Goal: Information Seeking & Learning: Learn about a topic

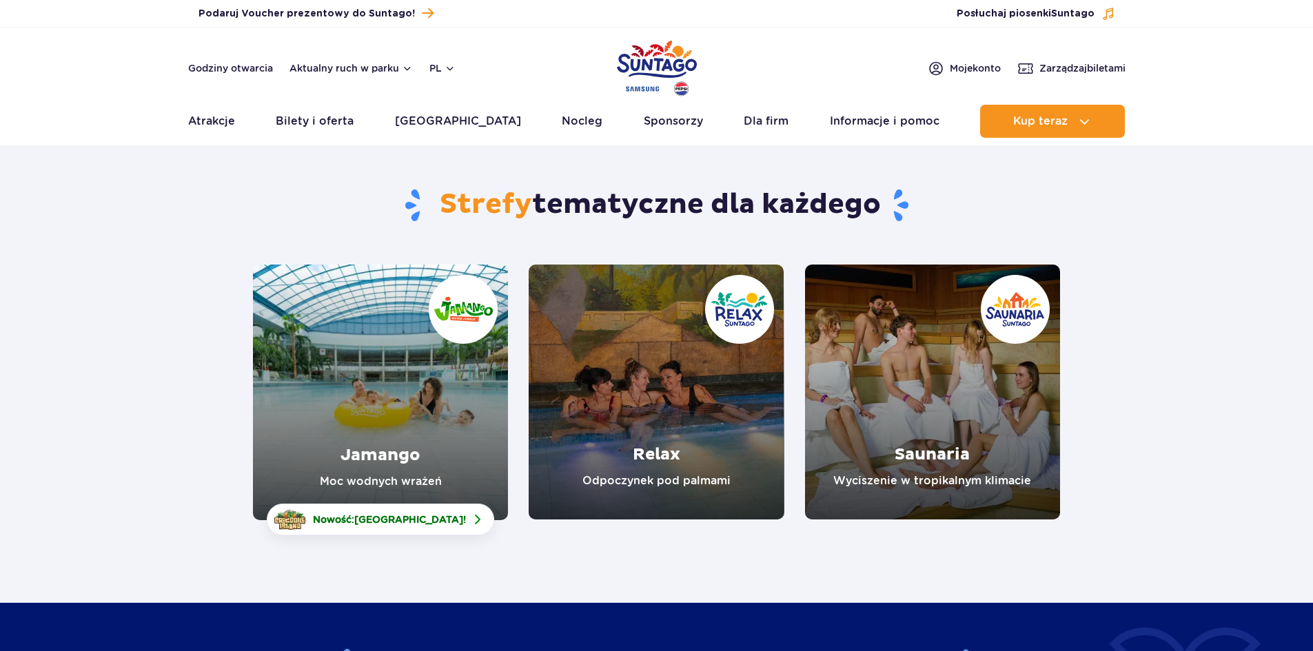
click at [461, 427] on link "Jamango" at bounding box center [380, 393] width 255 height 256
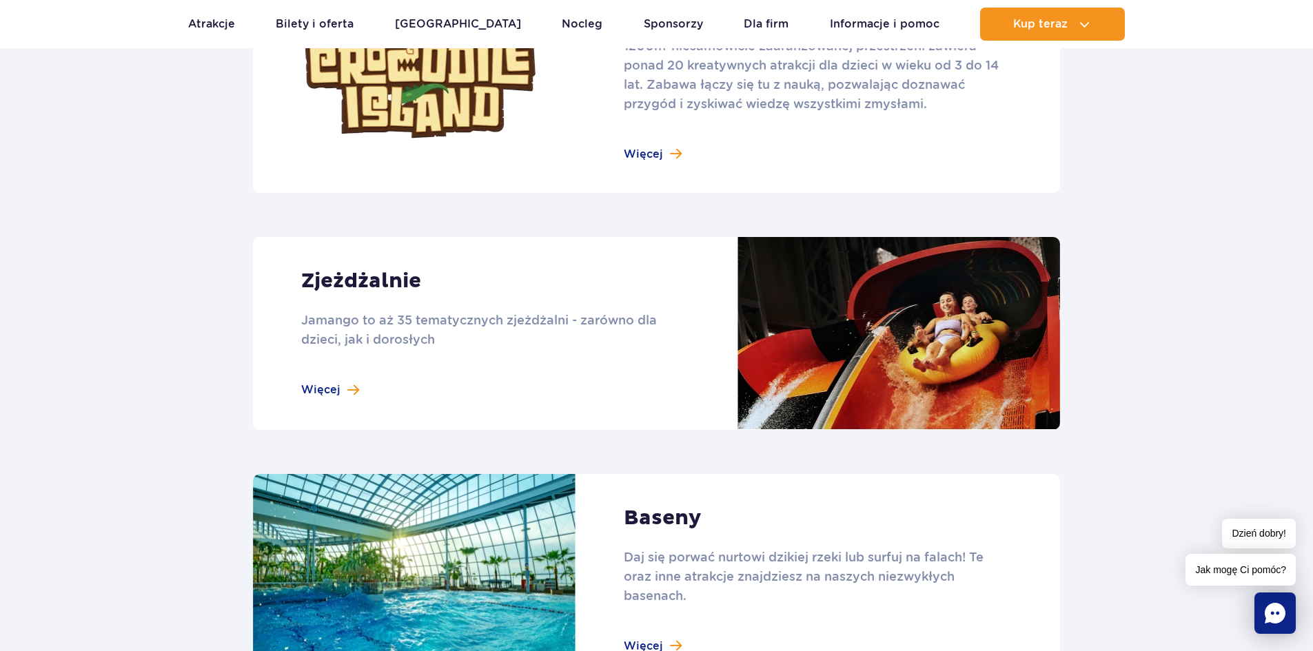
scroll to position [896, 0]
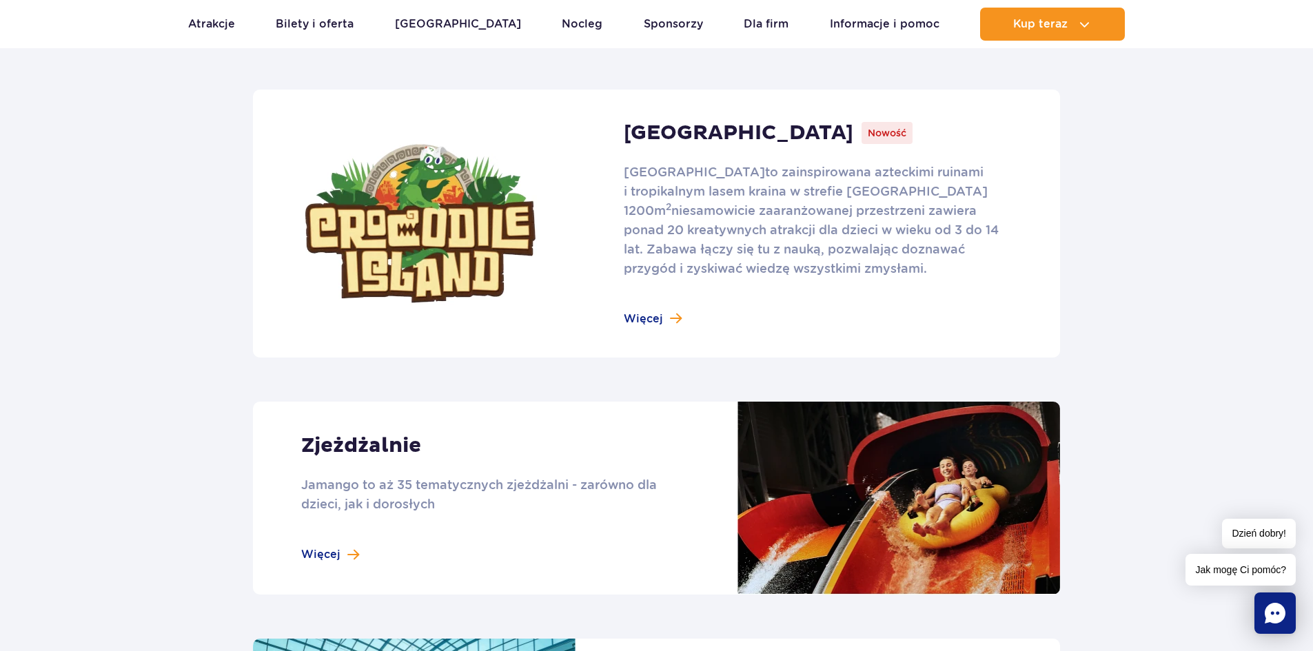
click at [326, 560] on link at bounding box center [656, 498] width 807 height 193
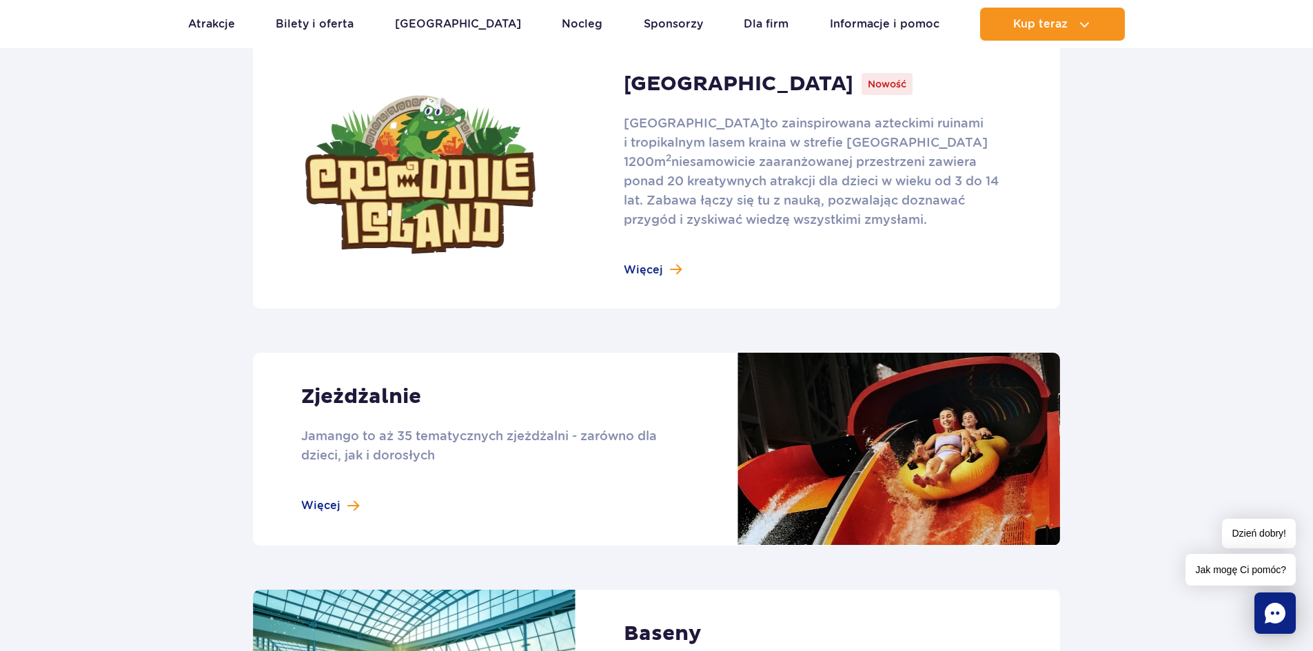
scroll to position [1117, 0]
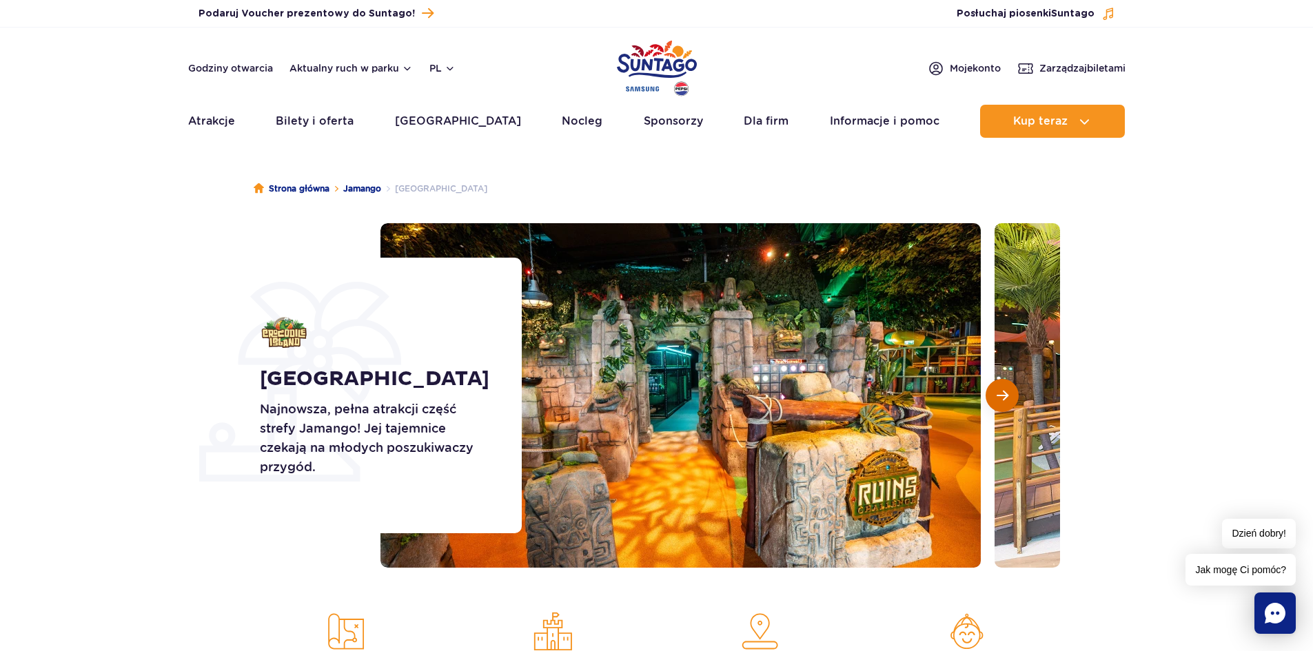
click at [1008, 395] on span "Następny slajd" at bounding box center [1003, 395] width 12 height 12
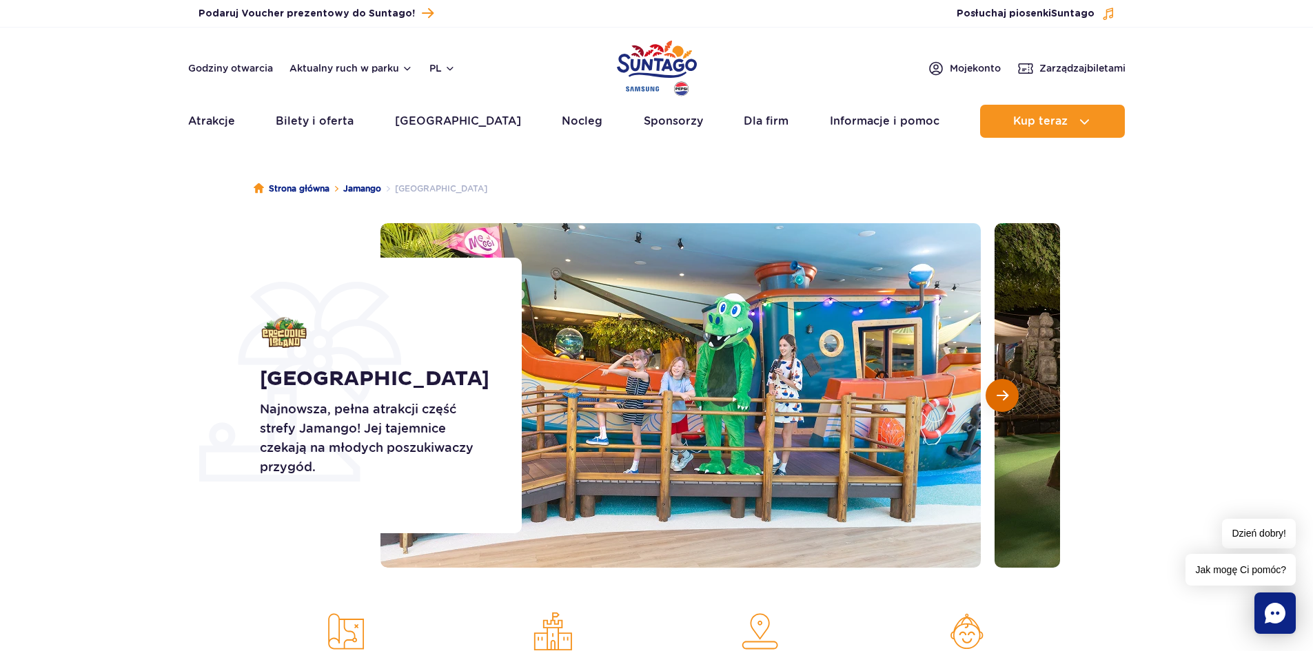
click at [1006, 395] on span "Następny slajd" at bounding box center [1003, 395] width 12 height 12
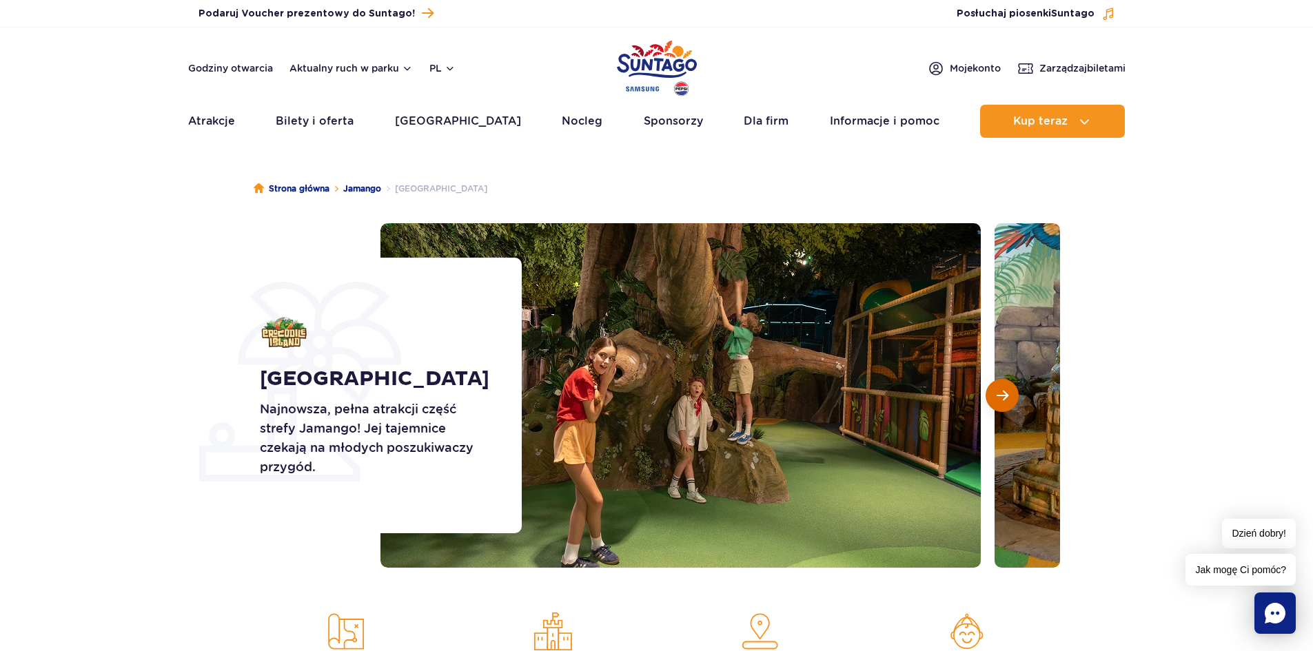
click at [1006, 395] on span "Następny slajd" at bounding box center [1003, 395] width 12 height 12
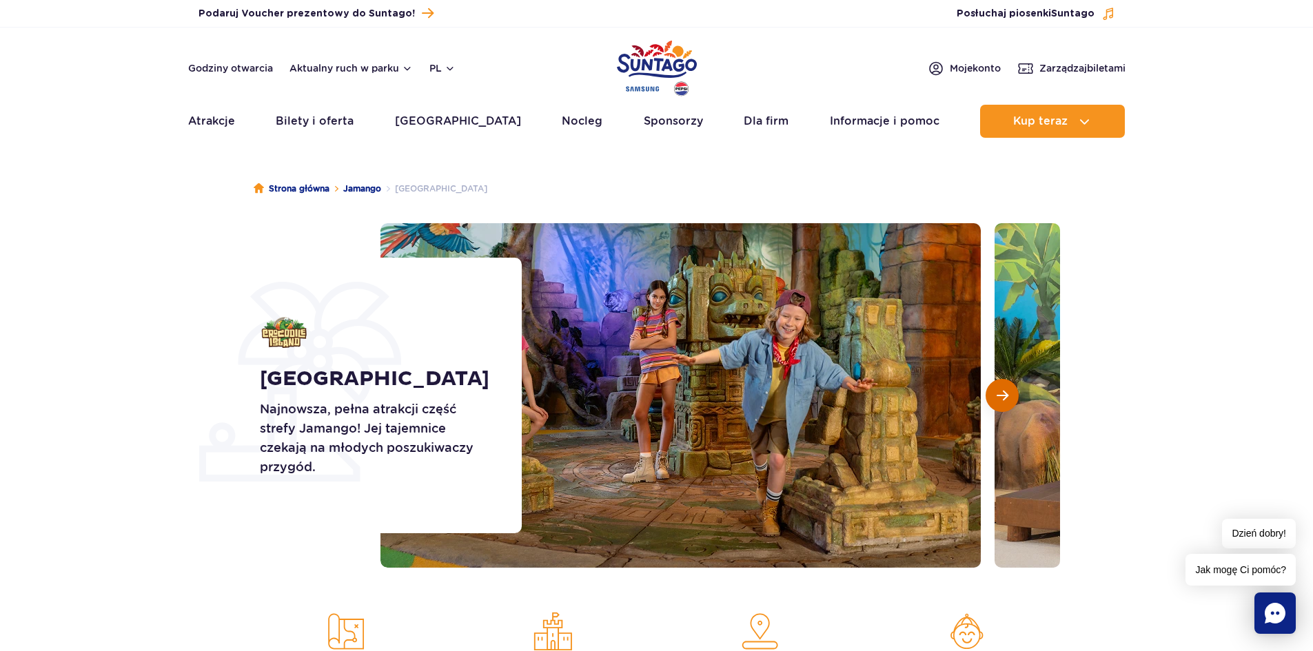
click at [1006, 395] on span "Następny slajd" at bounding box center [1003, 395] width 12 height 12
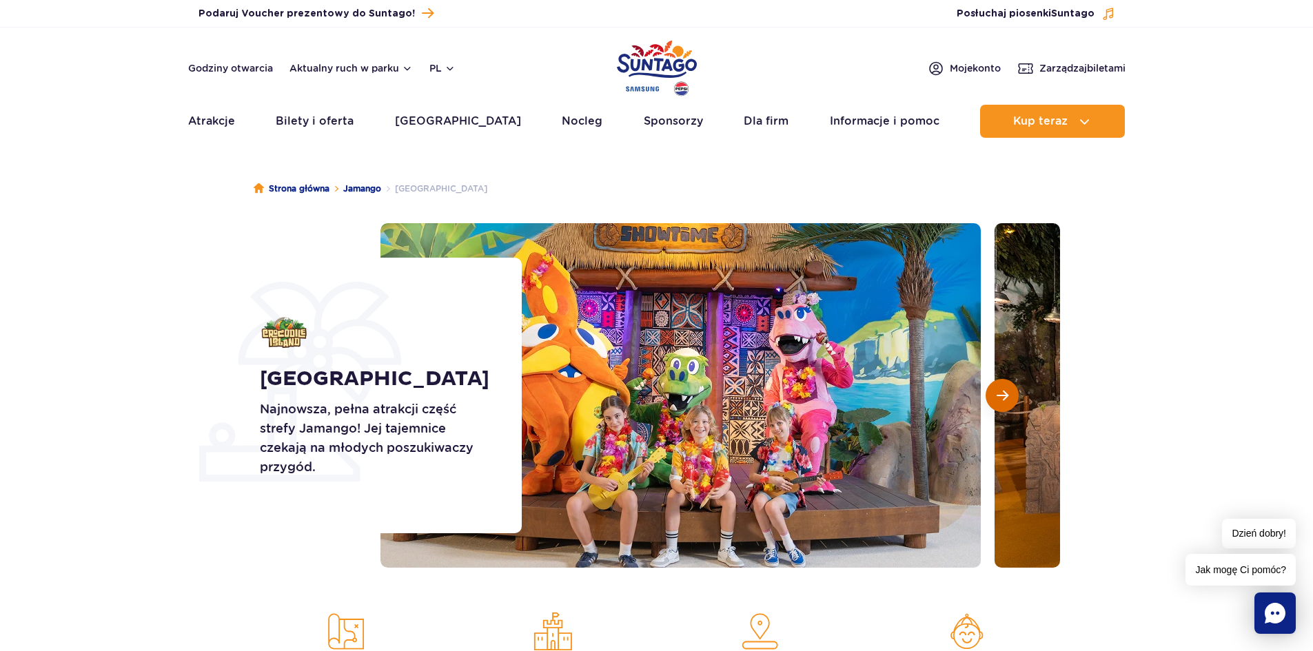
click at [1006, 395] on span "Następny slajd" at bounding box center [1003, 395] width 12 height 12
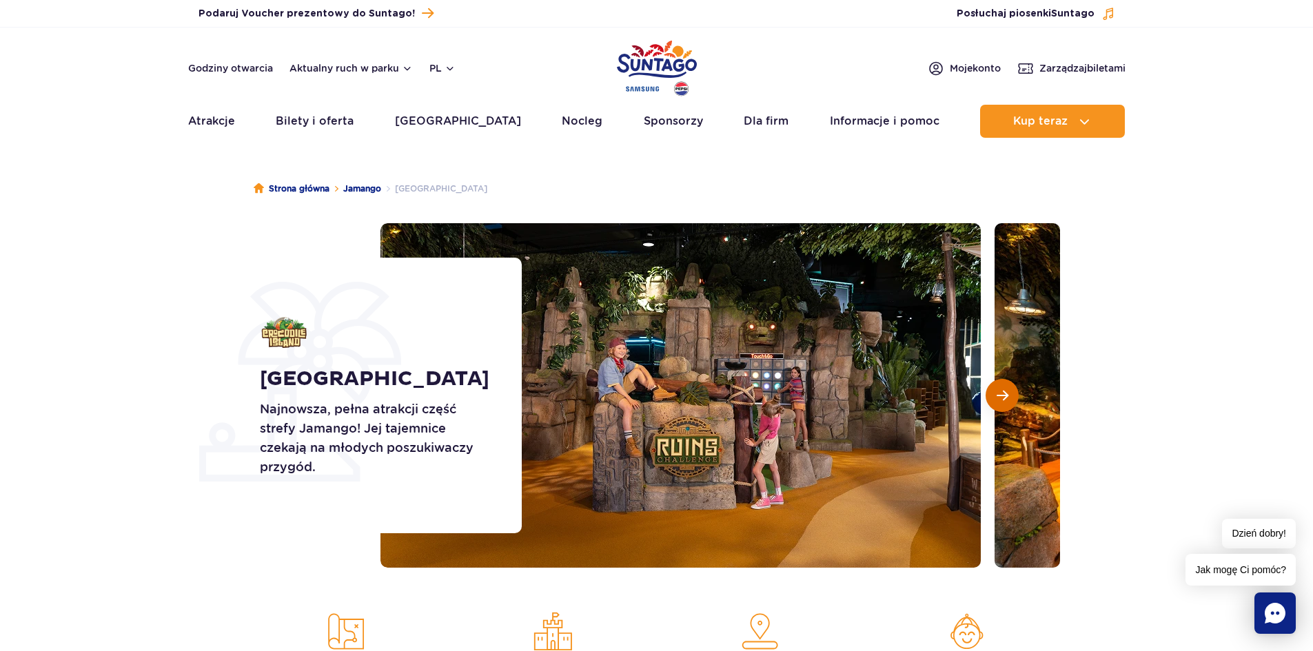
click at [1006, 395] on span "Następny slajd" at bounding box center [1003, 395] width 12 height 12
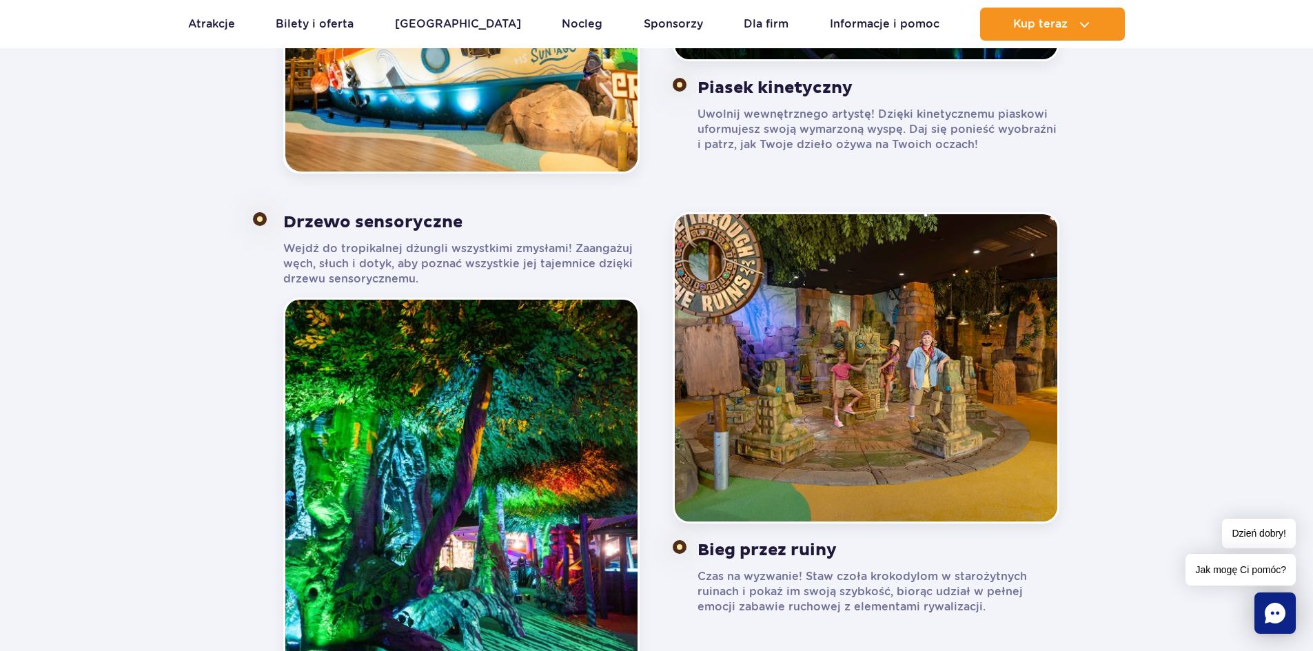
scroll to position [1241, 0]
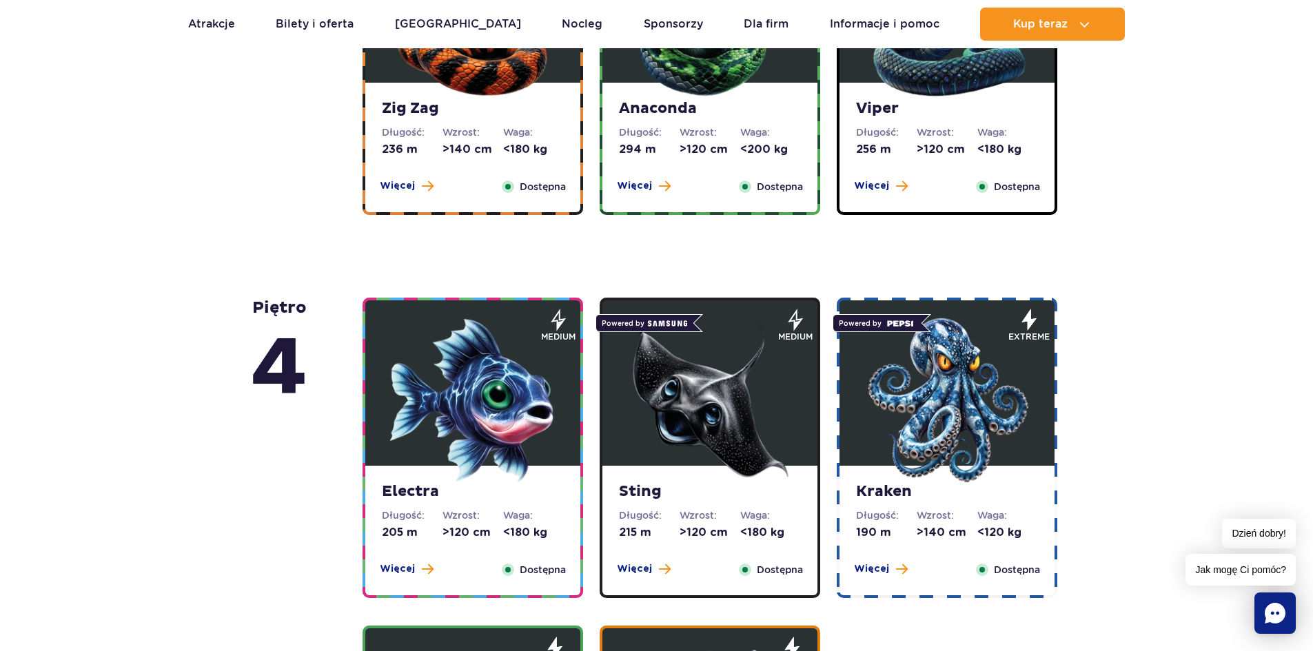
scroll to position [965, 0]
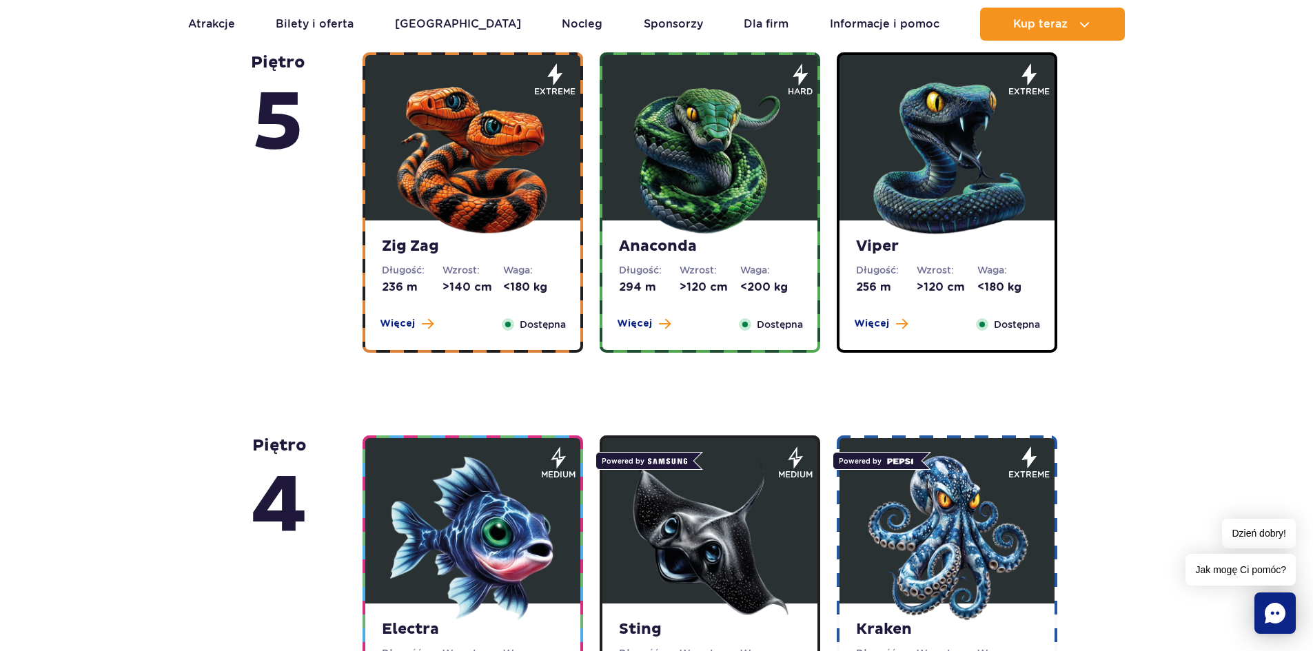
drag, startPoint x: 869, startPoint y: 325, endPoint x: 1157, endPoint y: 245, distance: 299.9
click at [899, 322] on span at bounding box center [902, 324] width 12 height 12
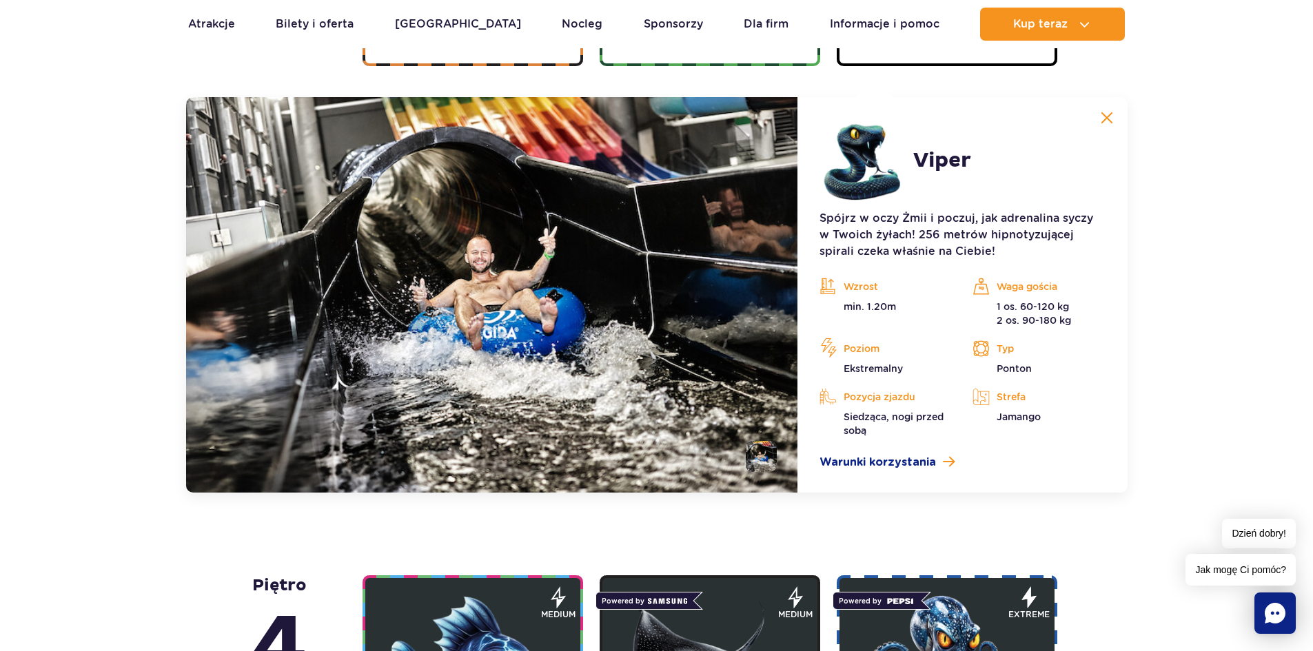
scroll to position [1266, 0]
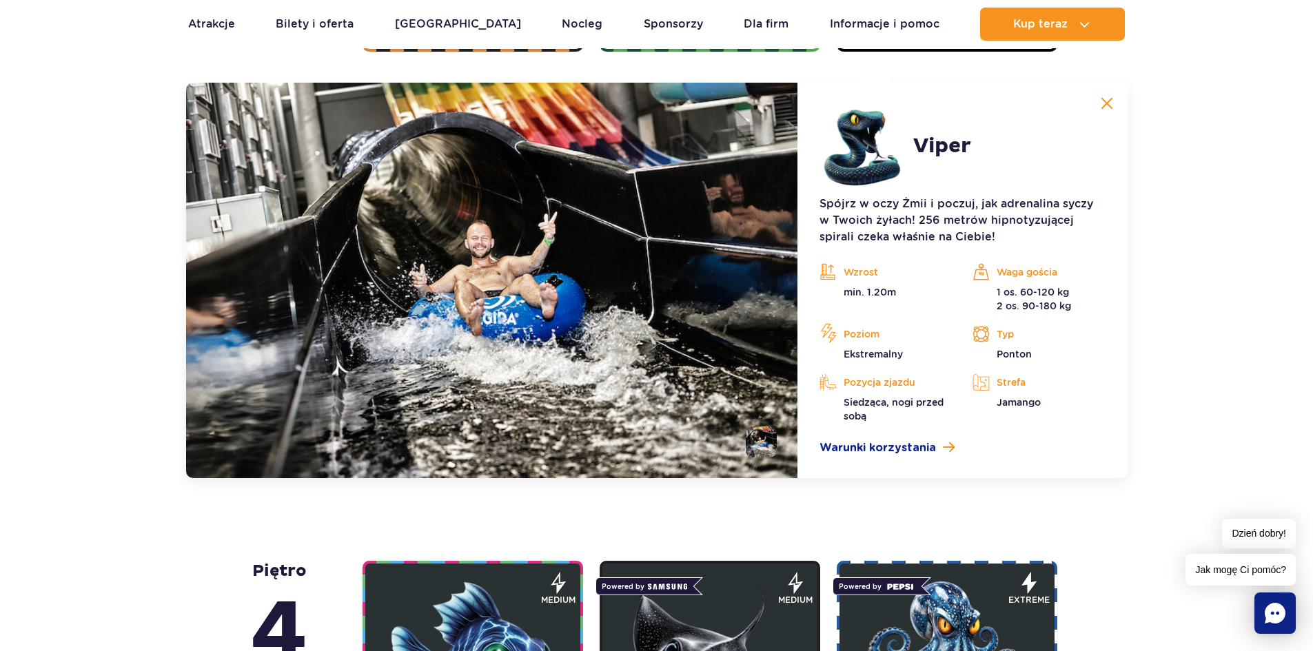
click at [1102, 107] on img at bounding box center [1107, 103] width 12 height 12
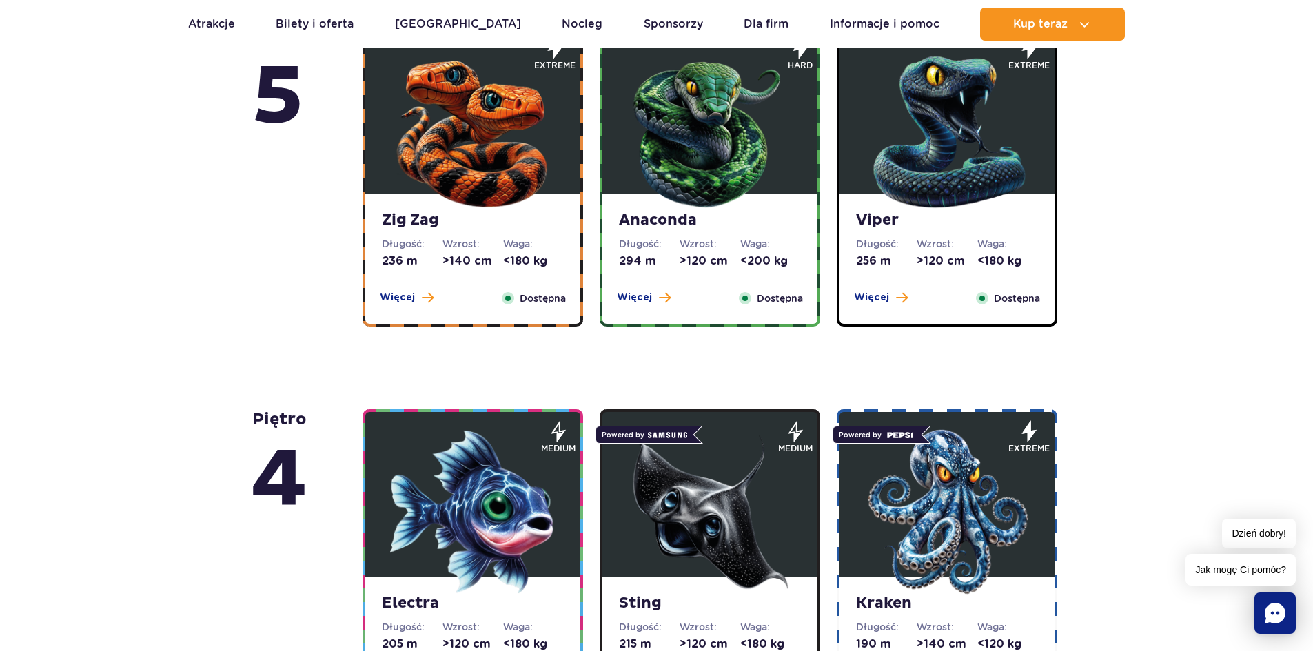
scroll to position [991, 0]
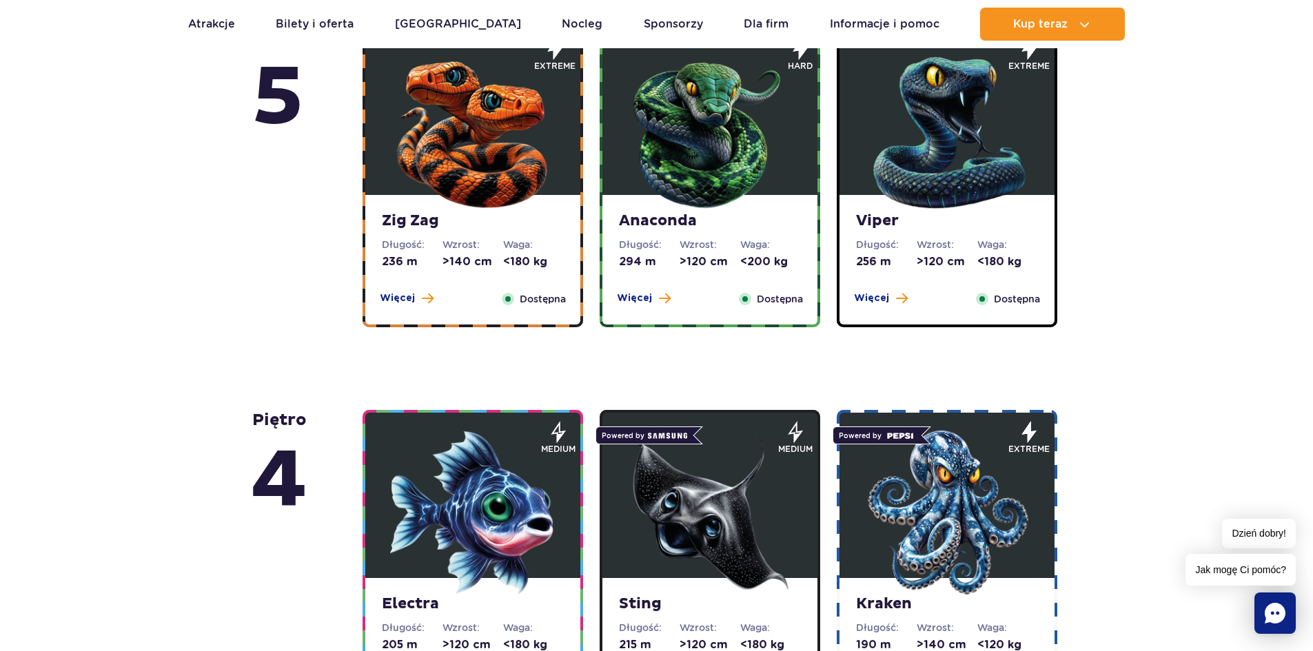
click at [406, 286] on div "Zig Zag Długość: 236 m Wzrost: >140 cm Waga: <180 kg Więcej Zamknij Dostępna" at bounding box center [472, 260] width 215 height 130
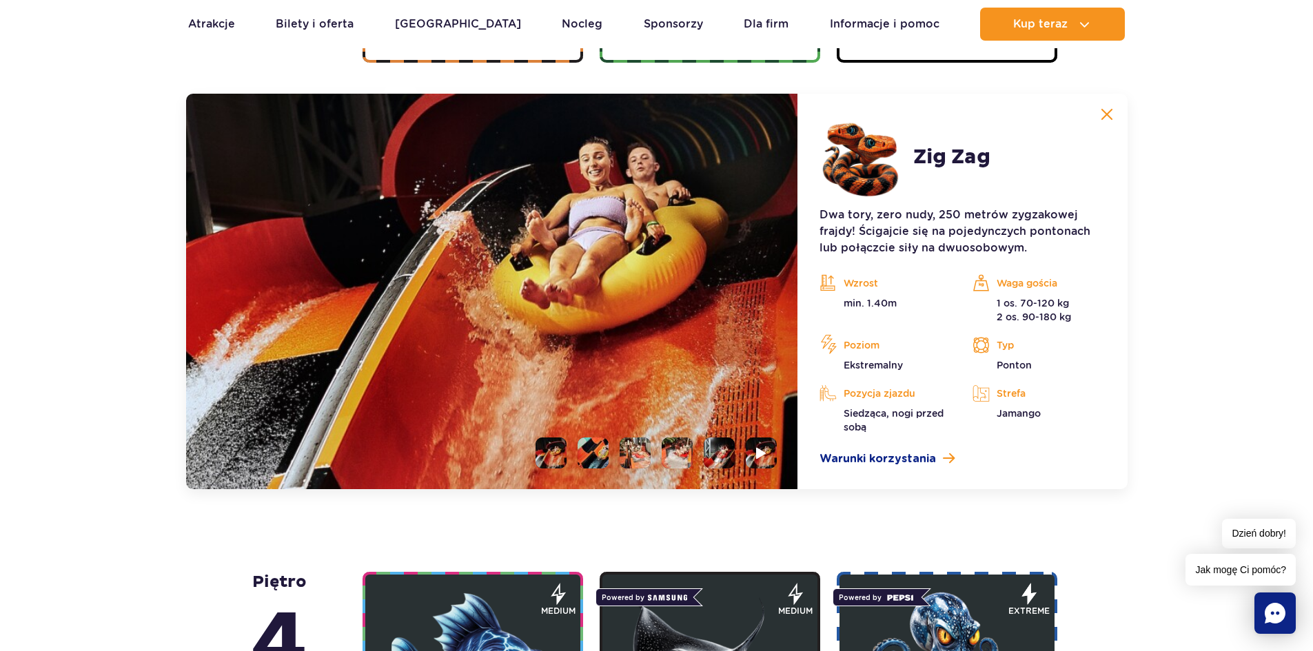
scroll to position [1266, 0]
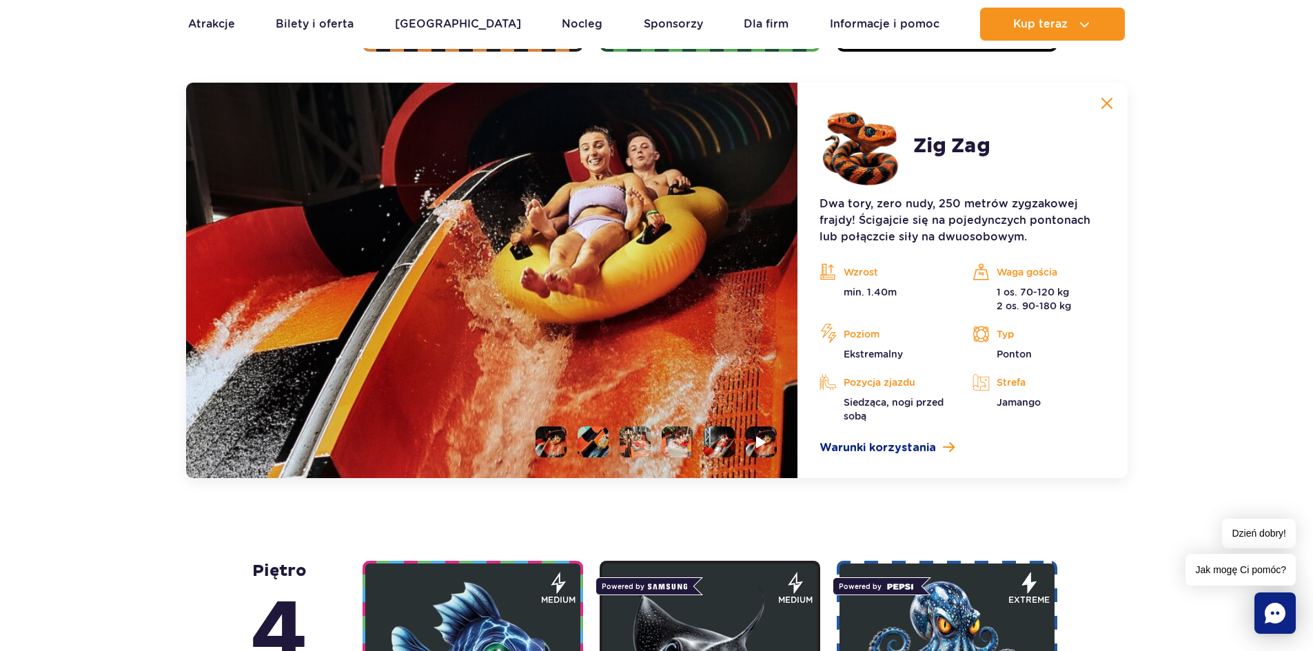
click at [1108, 110] on button at bounding box center [1107, 104] width 28 height 28
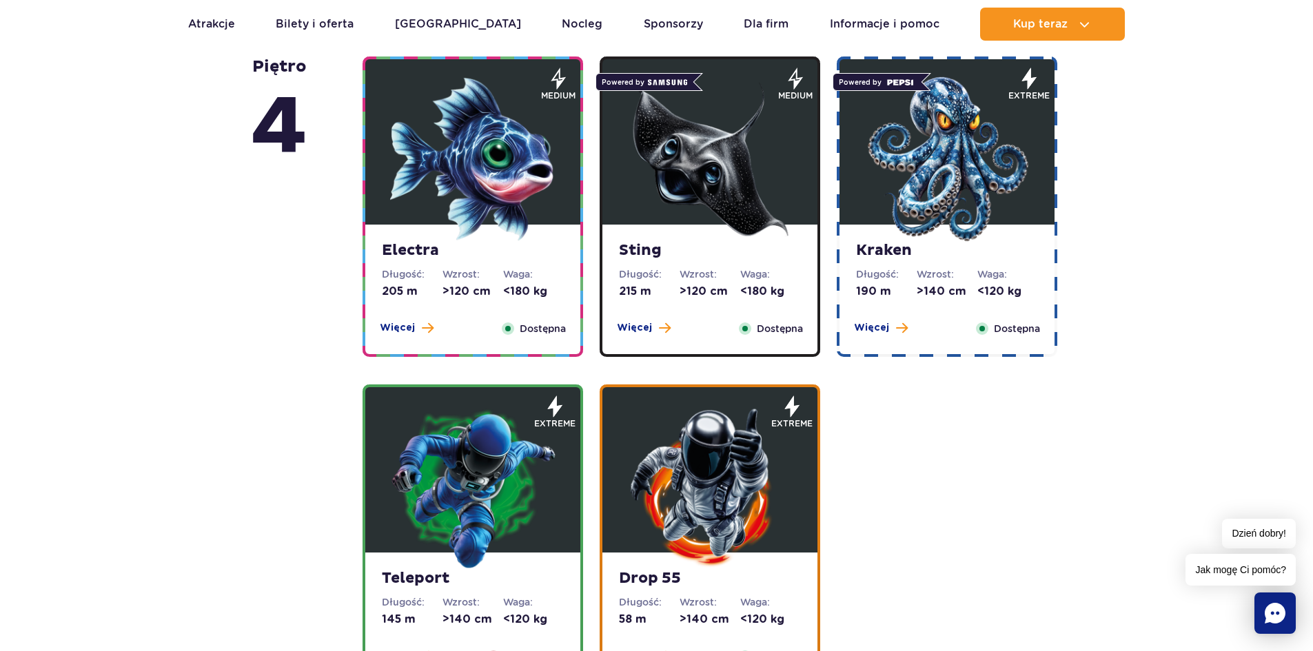
scroll to position [1404, 0]
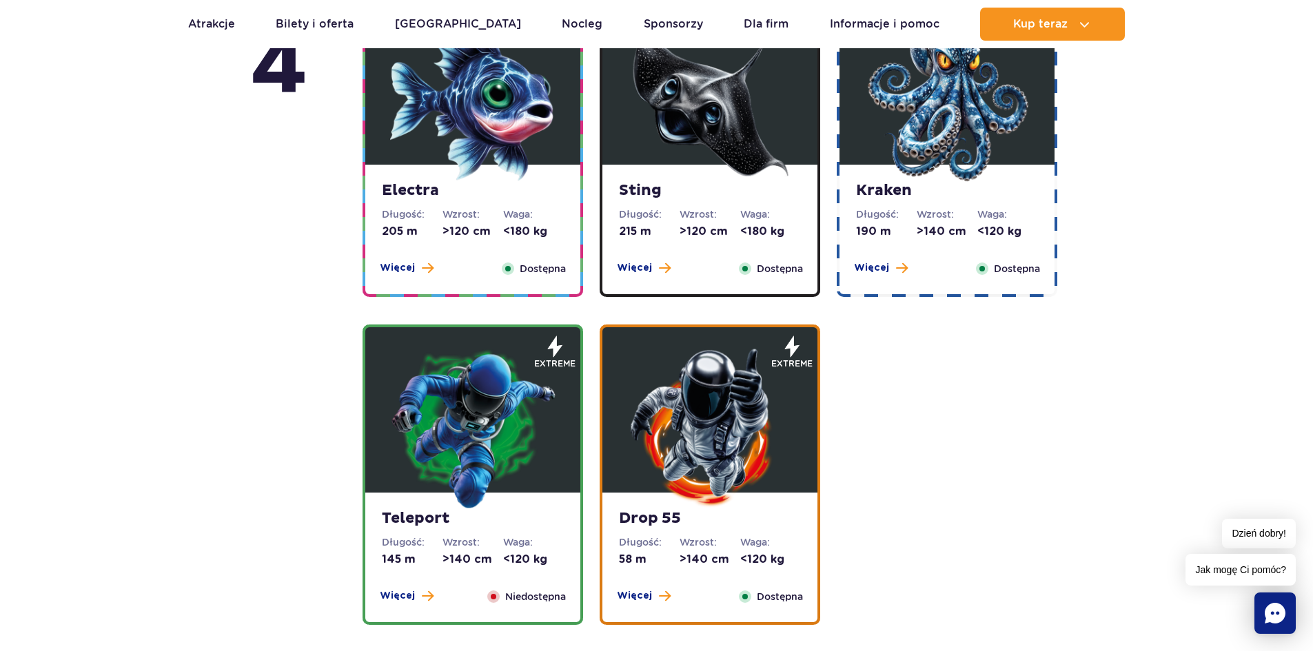
click at [643, 267] on span "Więcej" at bounding box center [634, 268] width 35 height 14
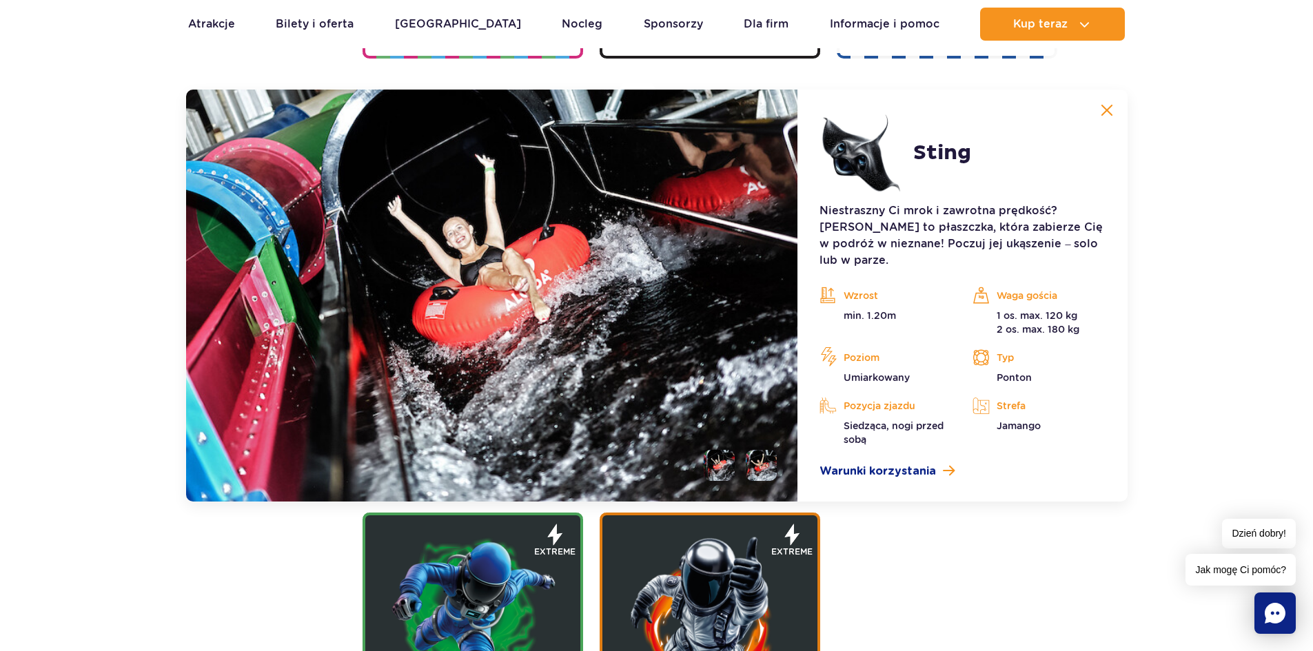
scroll to position [1649, 0]
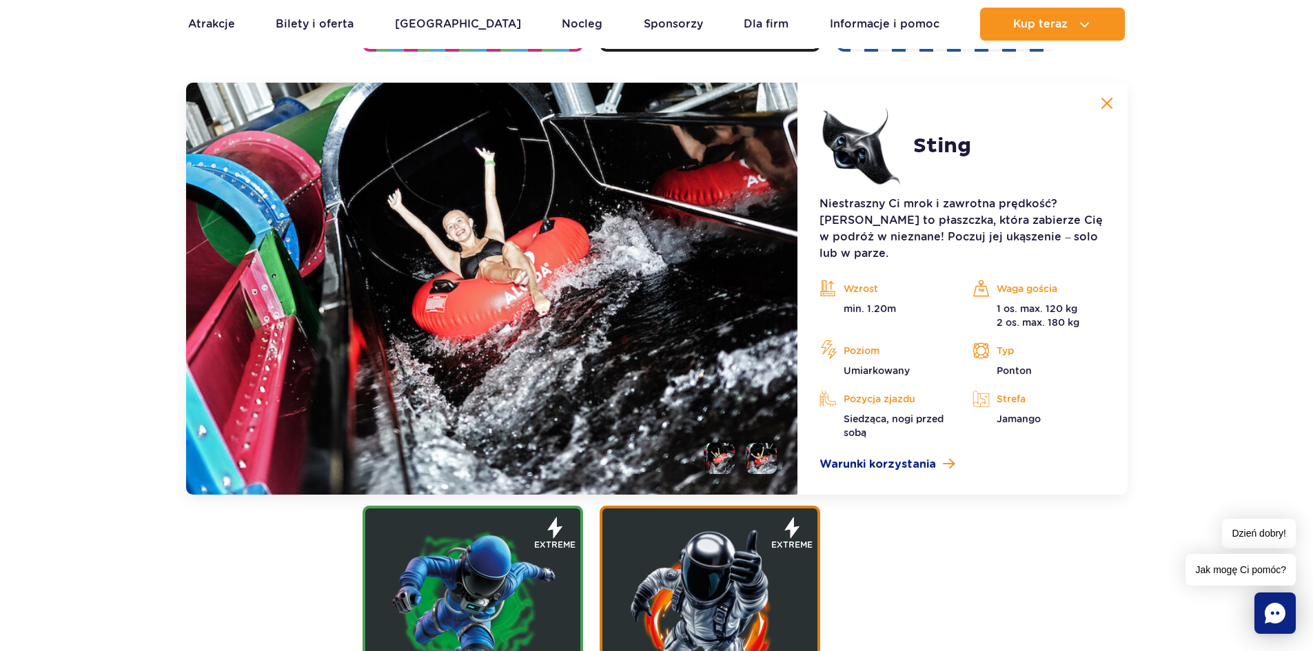
click at [1109, 99] on img at bounding box center [1107, 103] width 12 height 12
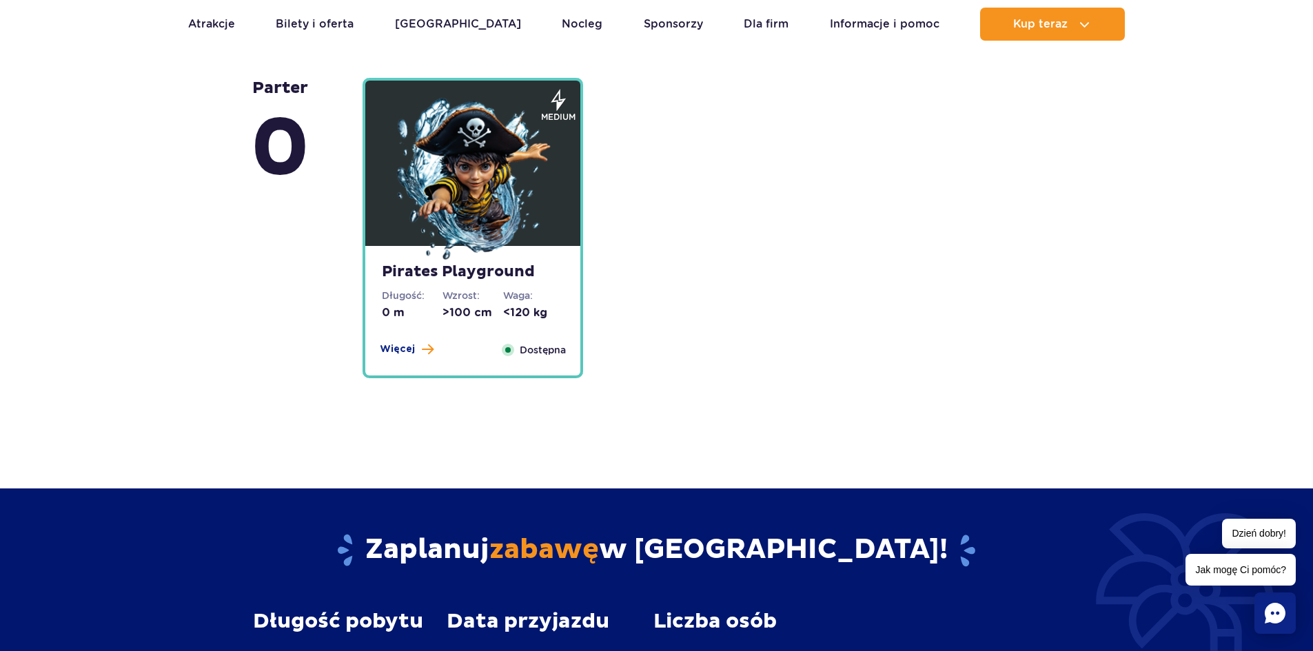
scroll to position [3511, 0]
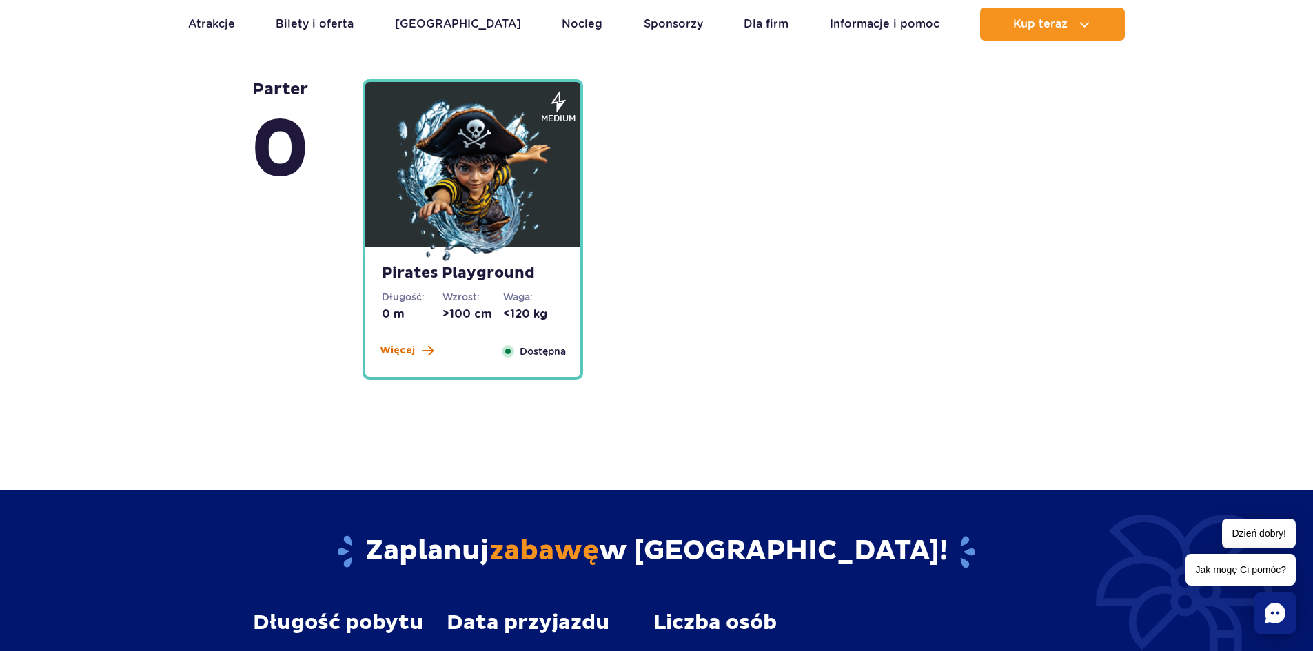
click at [418, 347] on button "Więcej" at bounding box center [407, 351] width 54 height 14
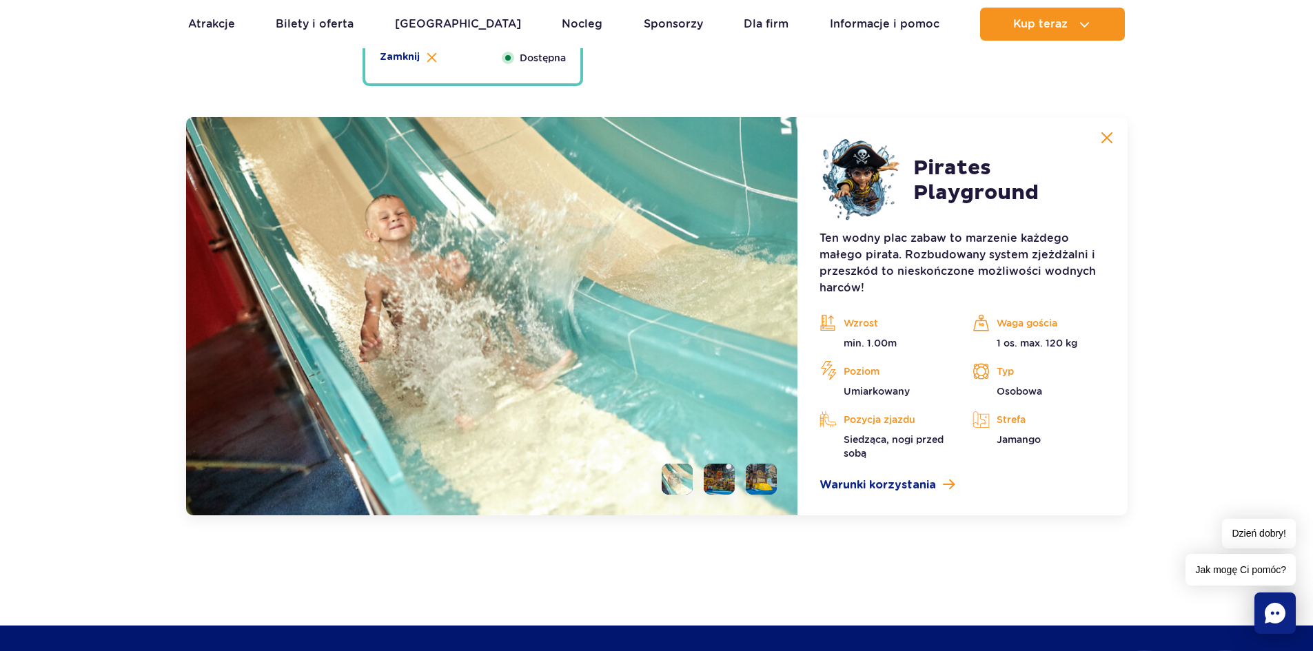
scroll to position [3839, 0]
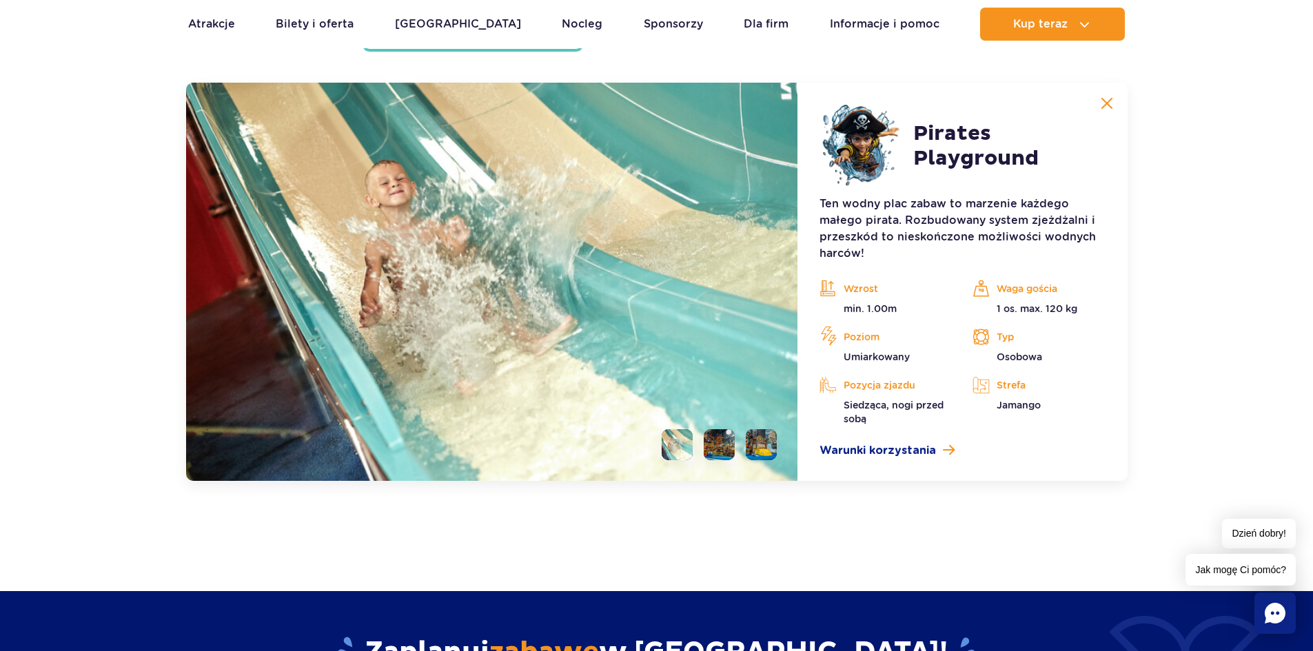
click at [1102, 100] on img at bounding box center [1107, 103] width 12 height 12
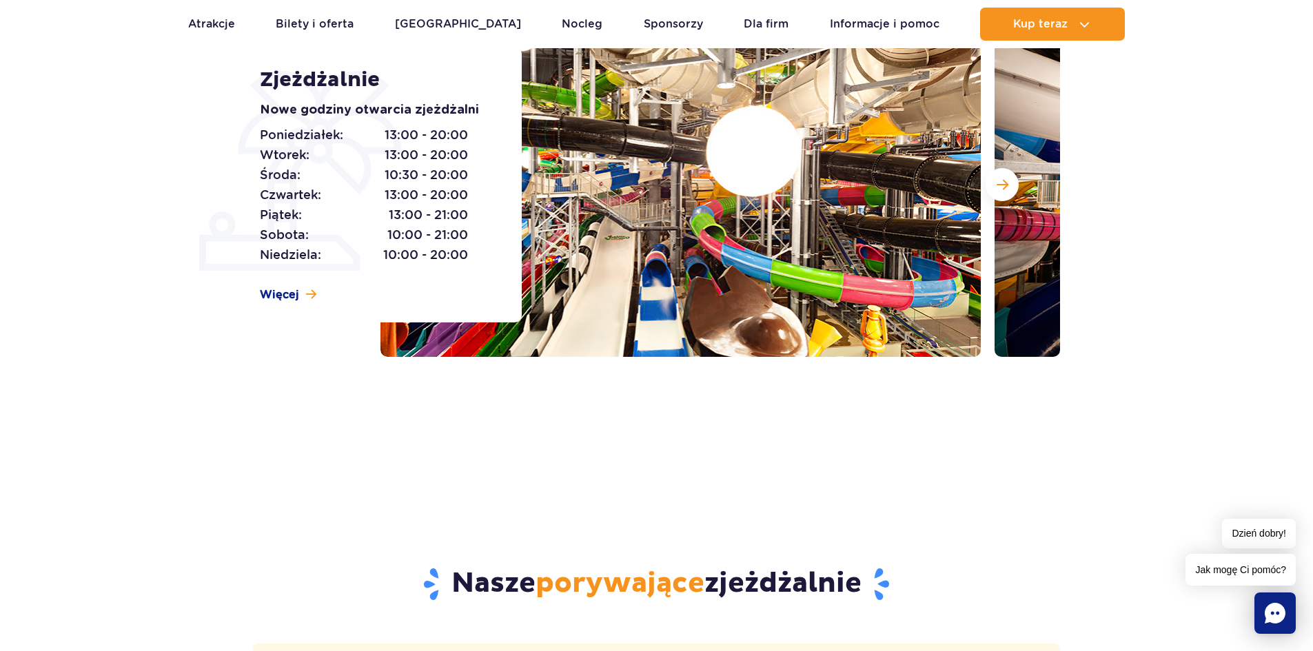
scroll to position [254, 0]
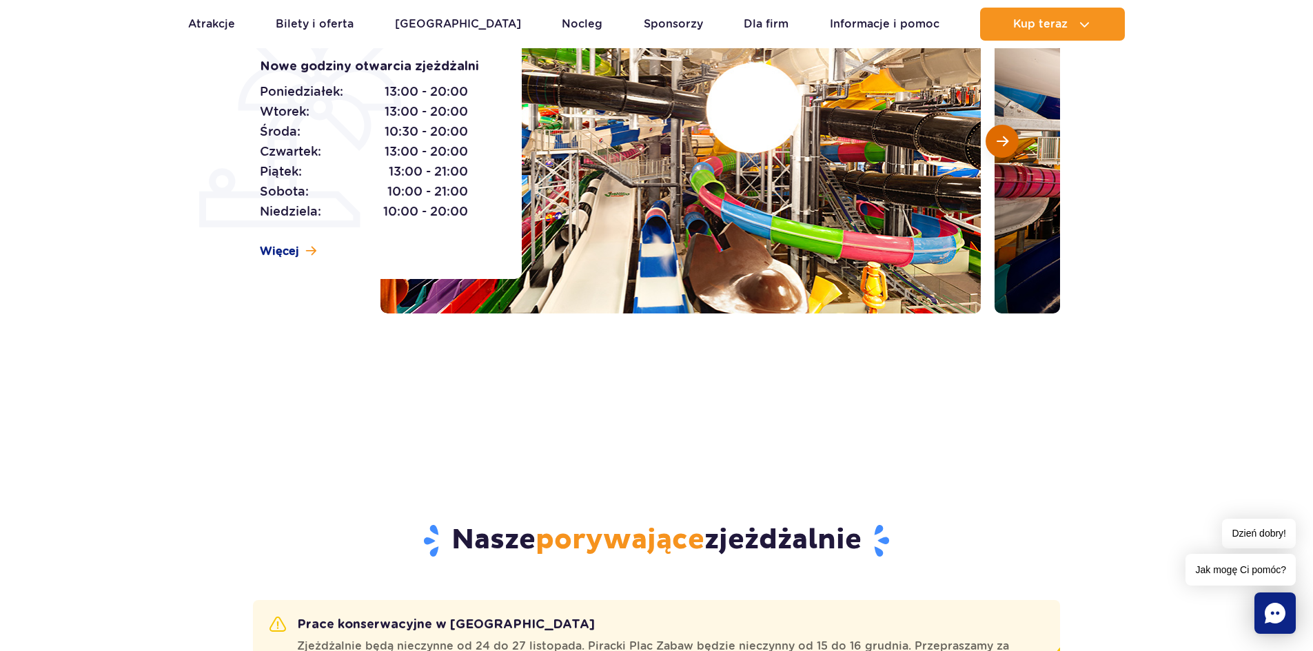
click at [1005, 145] on span "Następny slajd" at bounding box center [1003, 141] width 12 height 12
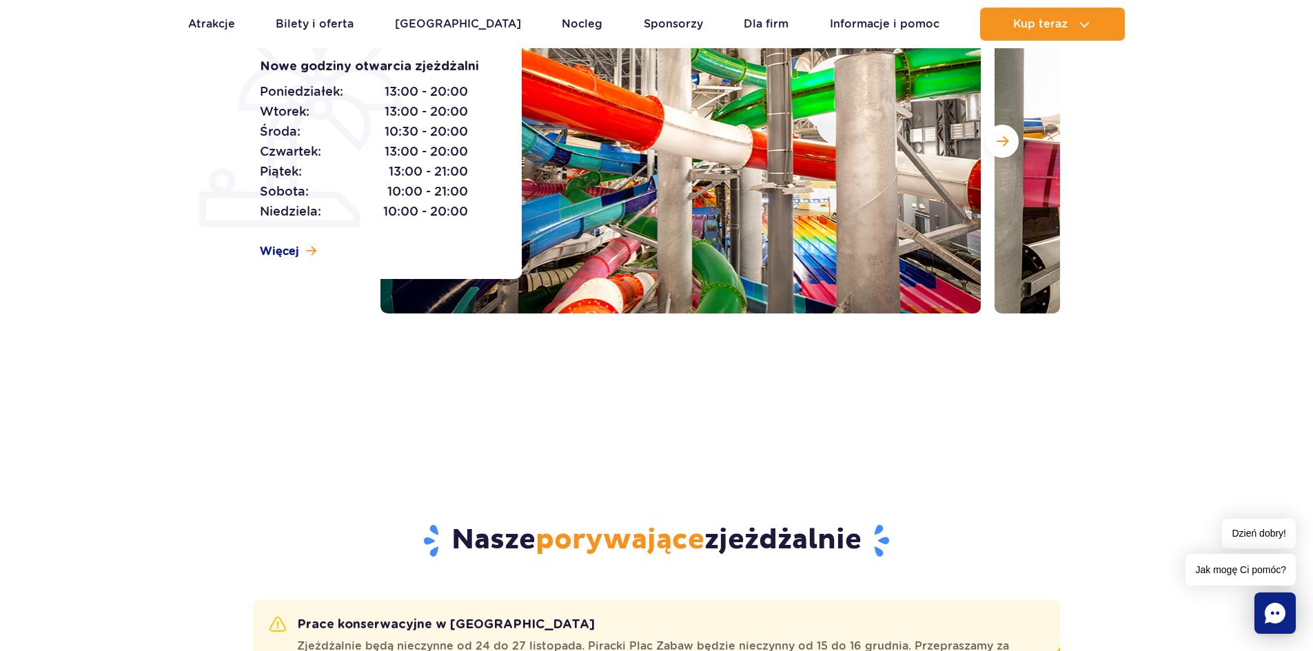
scroll to position [0, 0]
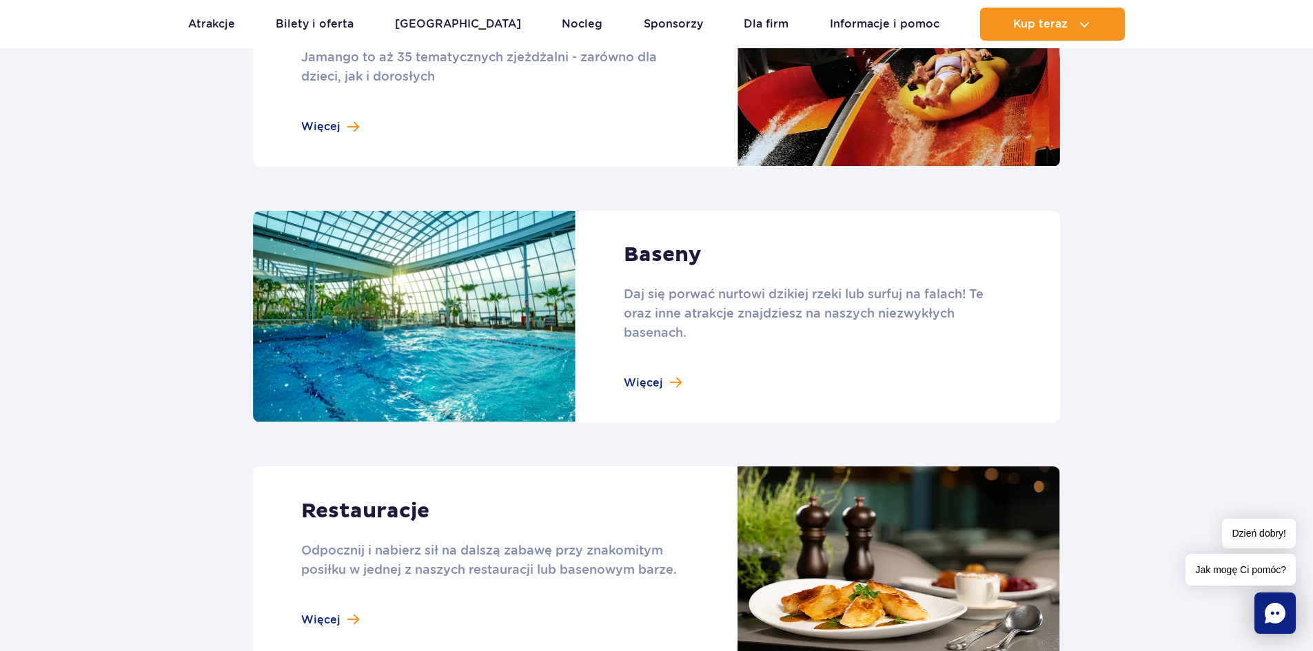
scroll to position [1314, 0]
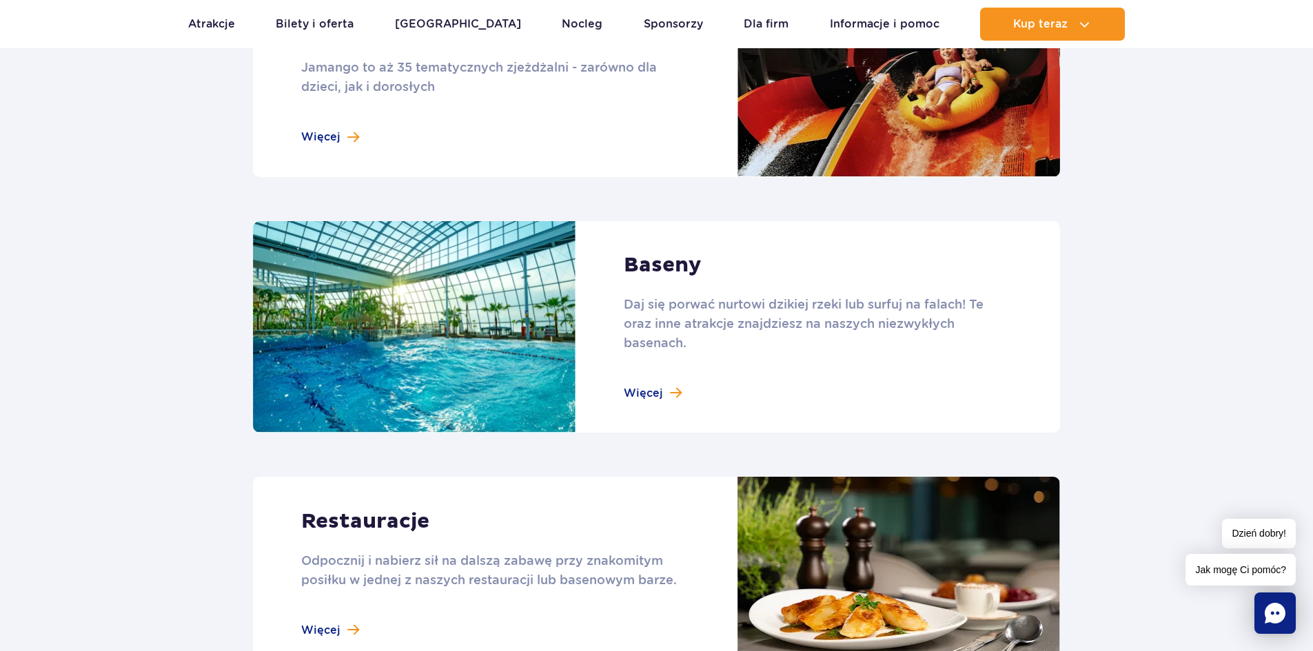
click at [659, 391] on link at bounding box center [656, 327] width 807 height 212
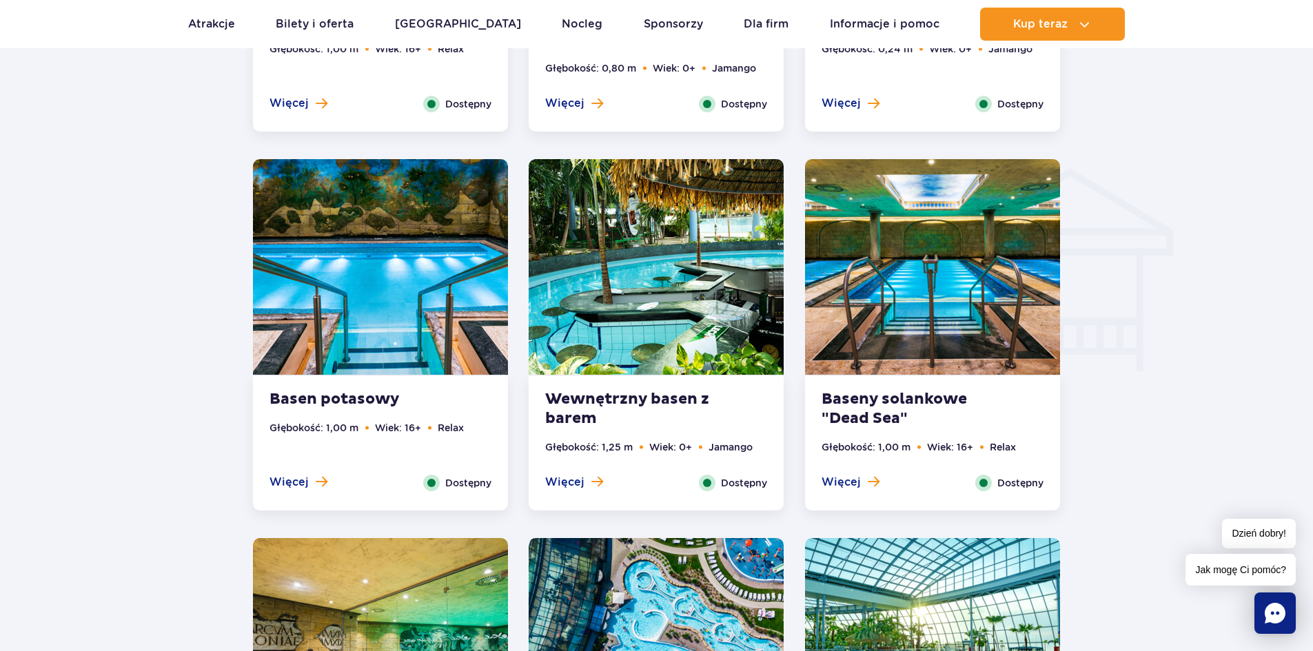
scroll to position [1585, 0]
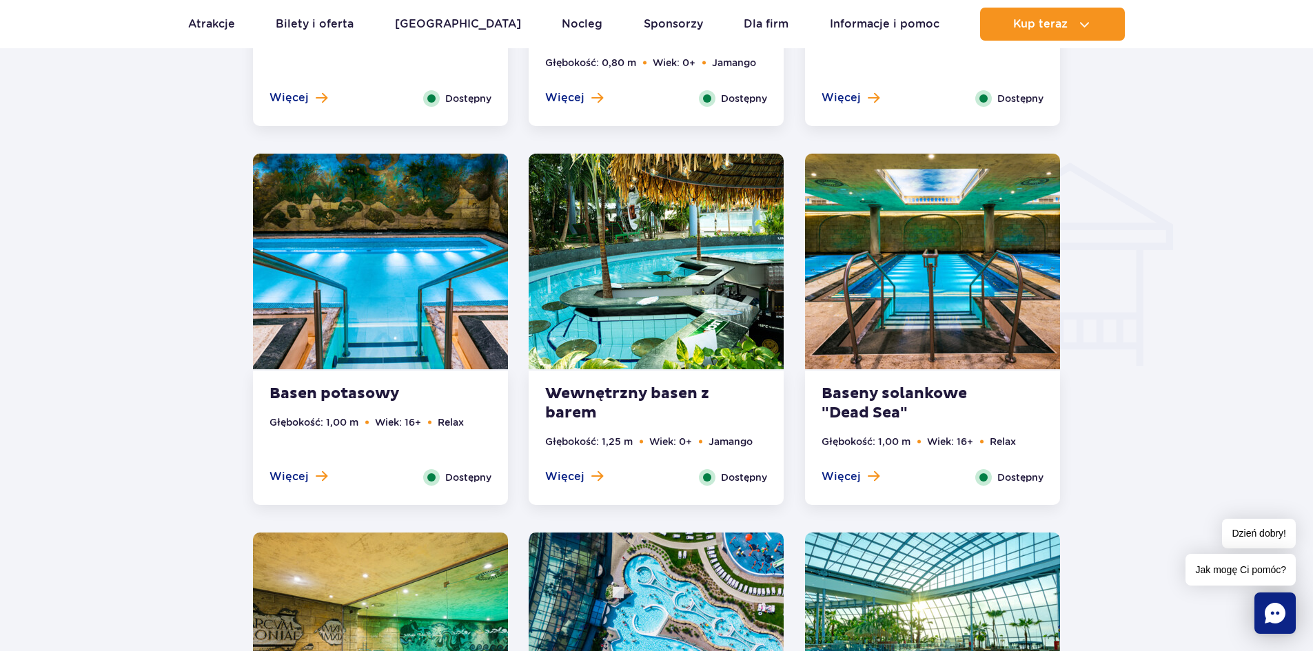
click at [205, 310] on div at bounding box center [657, 199] width 1445 height 2181
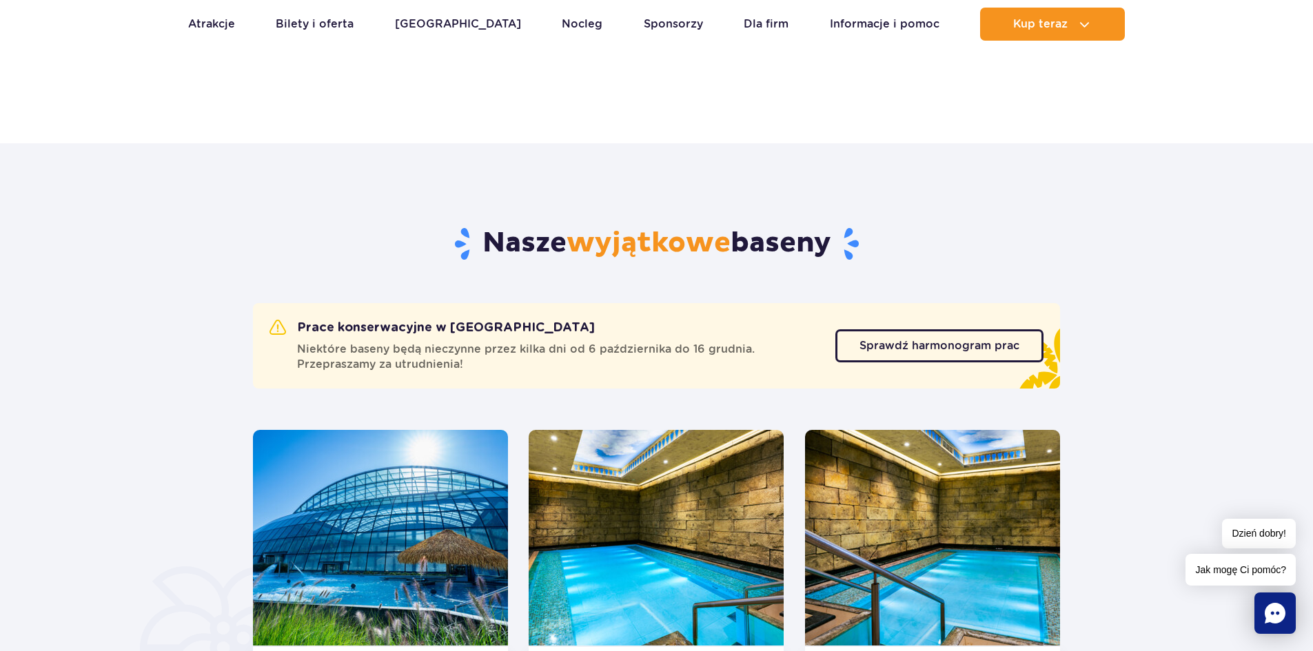
scroll to position [276, 0]
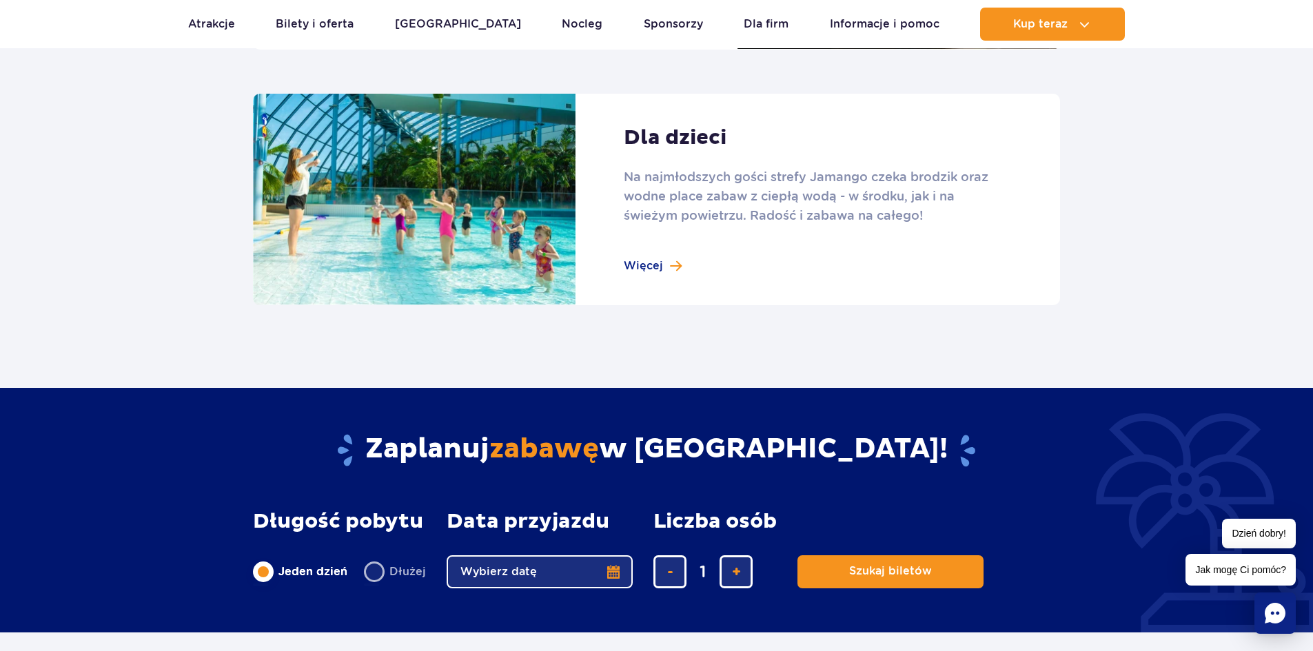
click at [652, 265] on link at bounding box center [656, 200] width 807 height 212
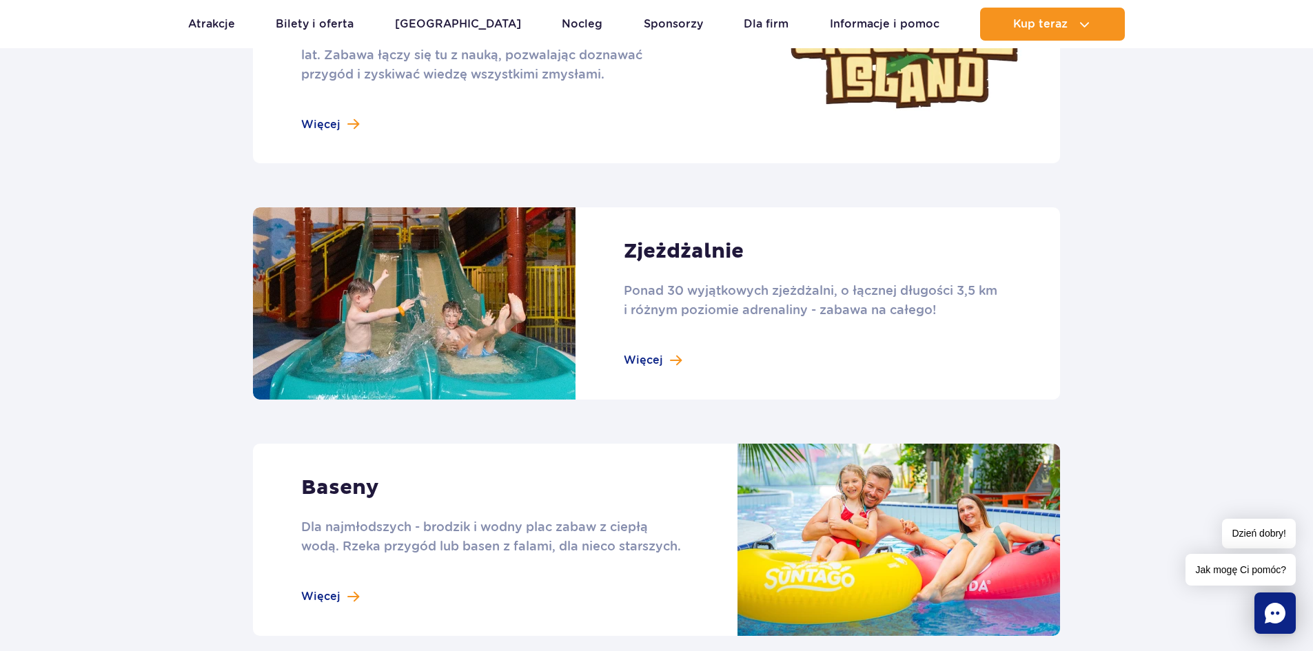
click at [662, 357] on link at bounding box center [656, 303] width 807 height 192
